Goal: Understand site structure

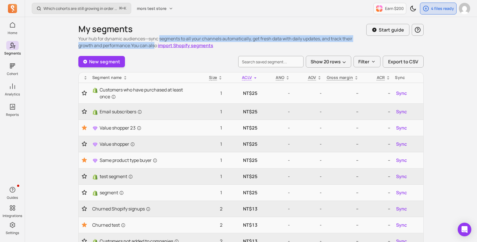
drag, startPoint x: 159, startPoint y: 36, endPoint x: 154, endPoint y: 47, distance: 11.6
click at [154, 47] on p "Your hub for dynamic audiences—sync segments to all your channels automatically…" at bounding box center [222, 42] width 288 height 14
click at [154, 47] on span "You can also import Shopify segments" at bounding box center [172, 45] width 82 height 6
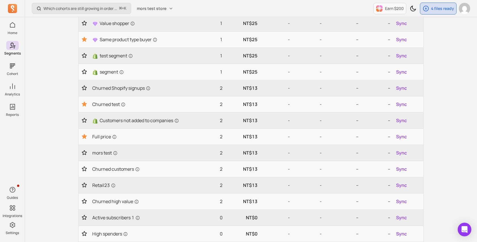
scroll to position [121, 0]
